Goal: Information Seeking & Learning: Check status

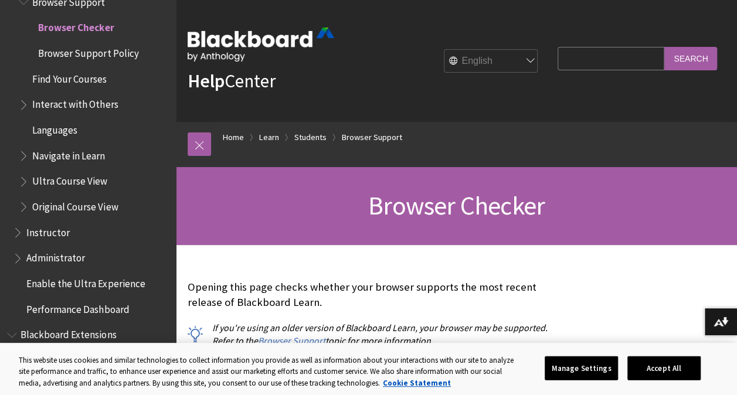
click at [672, 1] on div "Help Center English عربية Català Cymraeg Deutsch Español Suomi Français עברית I…" at bounding box center [456, 61] width 561 height 122
click at [713, 29] on div "Help Center English عربية Català Cymraeg Deutsch Español Suomi Français עברית I…" at bounding box center [456, 61] width 561 height 122
